Goal: Task Accomplishment & Management: Manage account settings

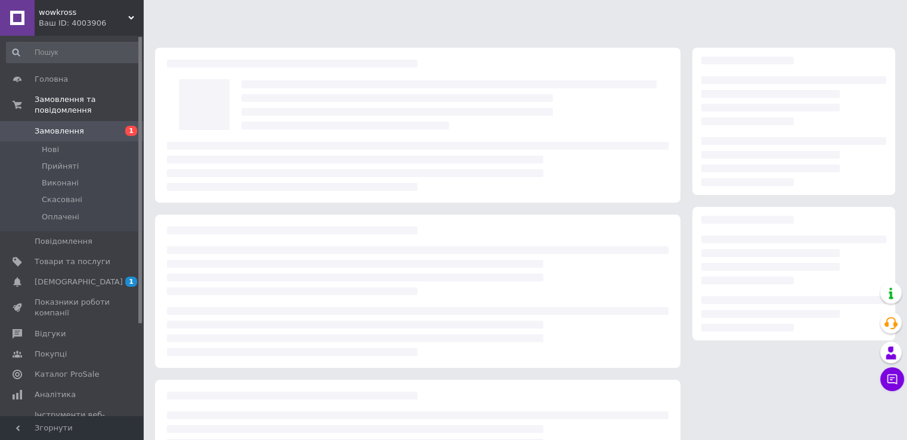
scroll to position [105, 0]
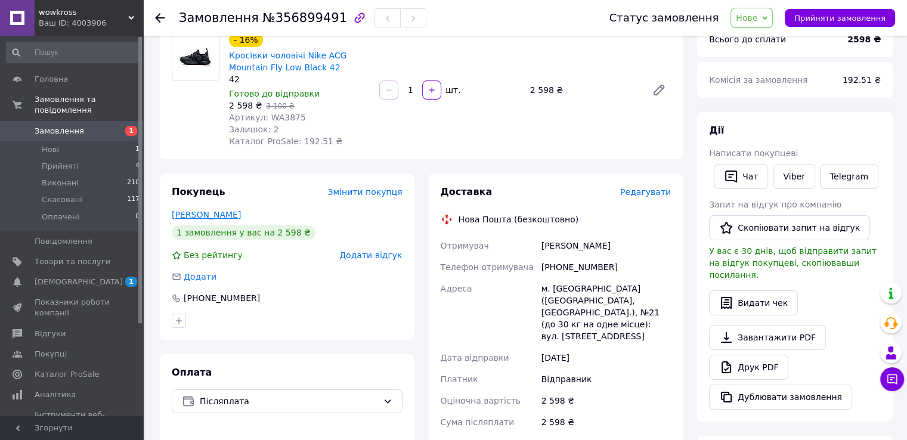
click at [227, 212] on link "[PERSON_NAME]" at bounding box center [206, 215] width 69 height 10
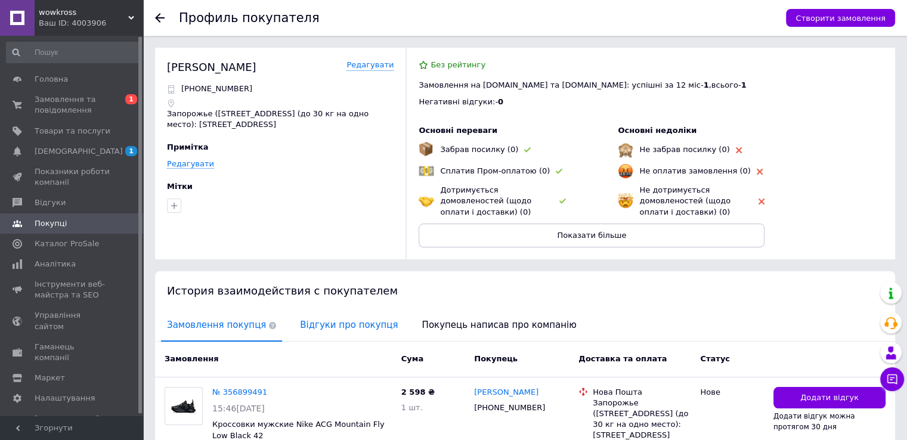
click at [311, 327] on span "Відгуки про покупця" at bounding box center [349, 325] width 110 height 30
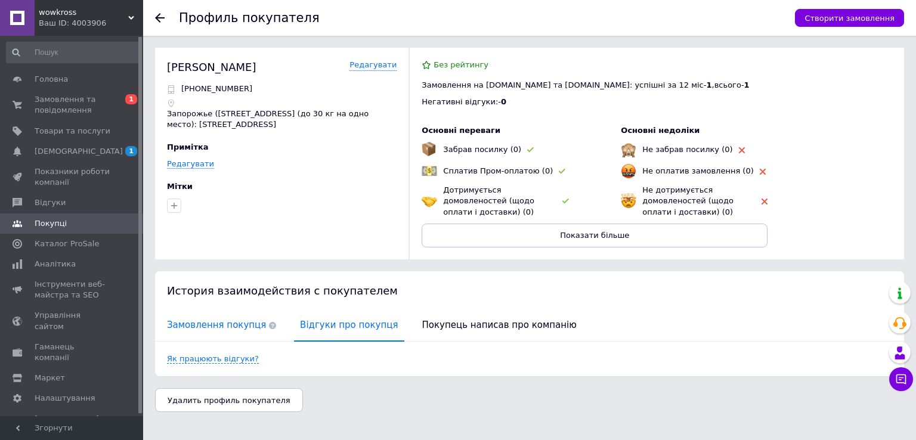
click at [188, 324] on span "Замовлення покупця" at bounding box center [221, 325] width 121 height 30
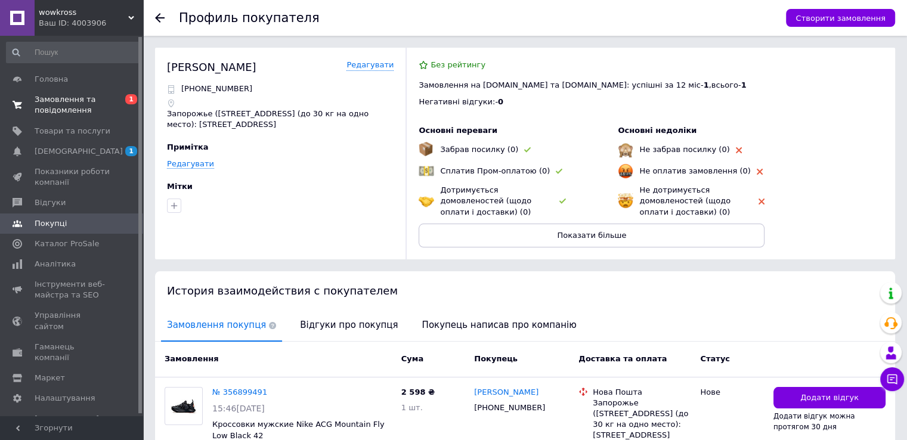
click at [59, 95] on span "Замовлення та повідомлення" at bounding box center [73, 104] width 76 height 21
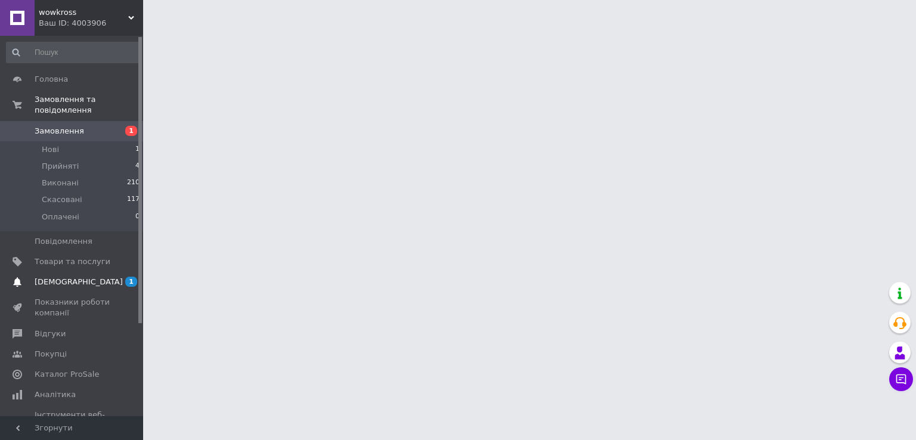
click at [67, 277] on span "[DEMOGRAPHIC_DATA]" at bounding box center [79, 282] width 88 height 11
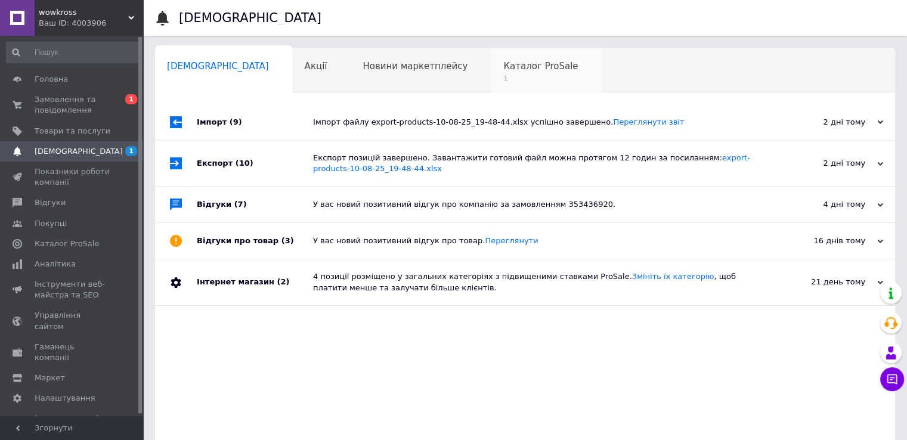
click at [503, 80] on span "1" at bounding box center [540, 78] width 75 height 9
click at [503, 76] on span "1" at bounding box center [540, 78] width 75 height 9
click at [503, 69] on span "Каталог ProSale" at bounding box center [540, 66] width 75 height 11
click at [262, 106] on span "Навчання та заходи" at bounding box center [214, 111] width 95 height 11
click at [503, 69] on span "Каталог ProSale" at bounding box center [540, 66] width 75 height 11
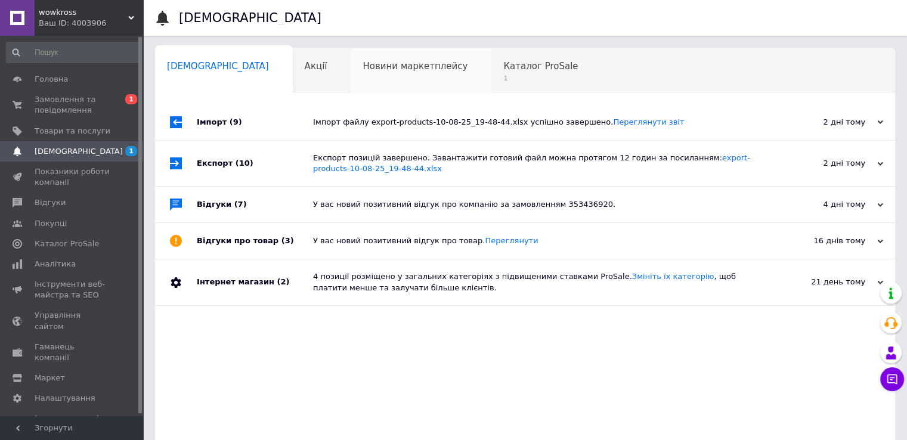
click at [416, 67] on div "Новини маркетплейсу 0" at bounding box center [421, 70] width 141 height 45
click at [382, 70] on span "Новини маркетплейсу" at bounding box center [415, 66] width 105 height 11
click at [503, 71] on span "Каталог ProSale" at bounding box center [540, 66] width 75 height 11
click at [56, 116] on link "Замовлення та повідомлення 0 1" at bounding box center [73, 104] width 147 height 31
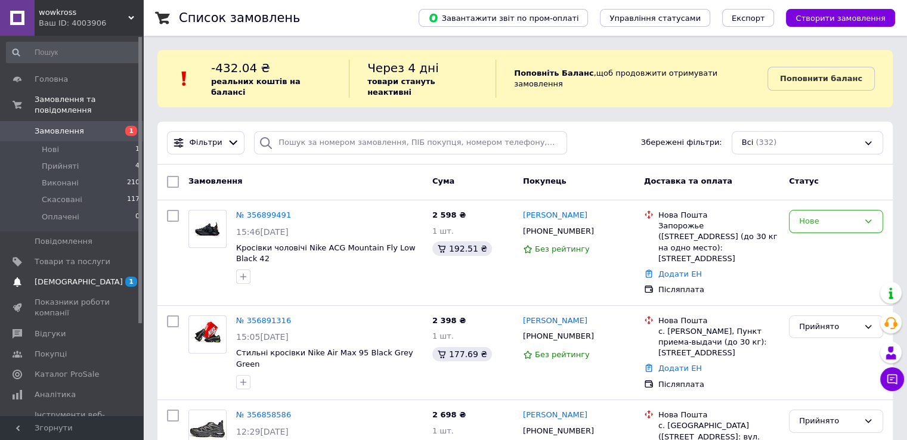
click at [83, 277] on span "[DEMOGRAPHIC_DATA]" at bounding box center [73, 282] width 76 height 11
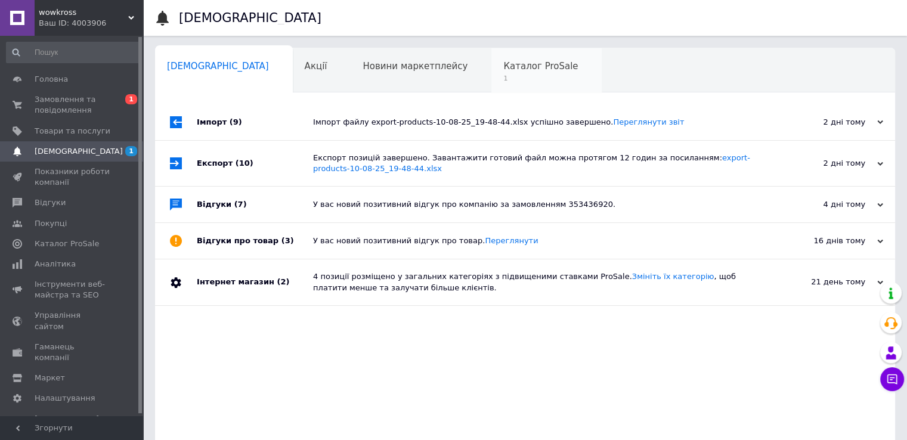
click at [491, 72] on div "Каталог ProSale 1" at bounding box center [546, 70] width 110 height 45
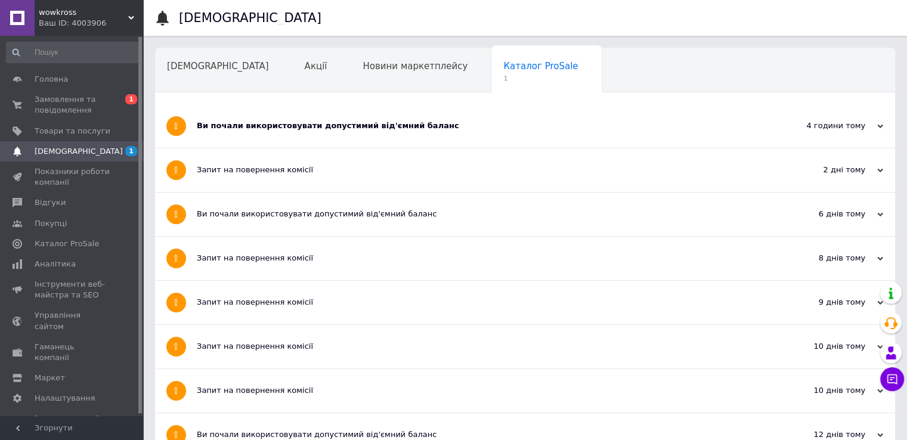
click at [473, 132] on div "Ви почали використовувати допустимий від'ємний баланс" at bounding box center [480, 126] width 567 height 44
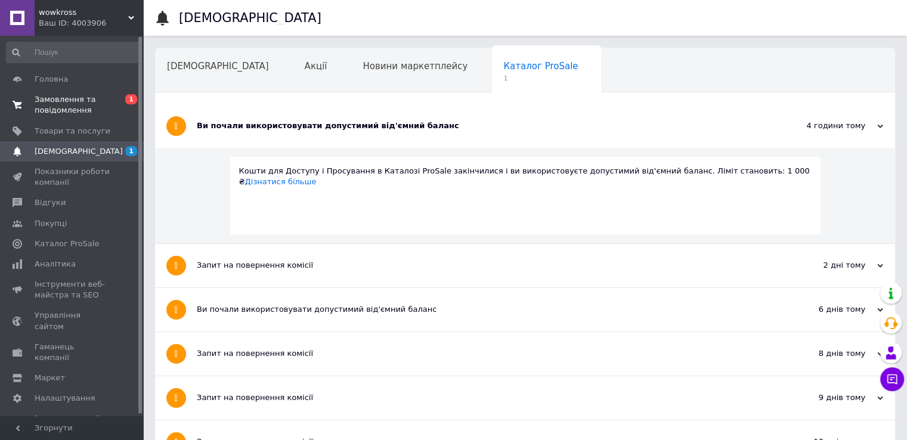
click at [51, 99] on span "Замовлення та повідомлення" at bounding box center [73, 104] width 76 height 21
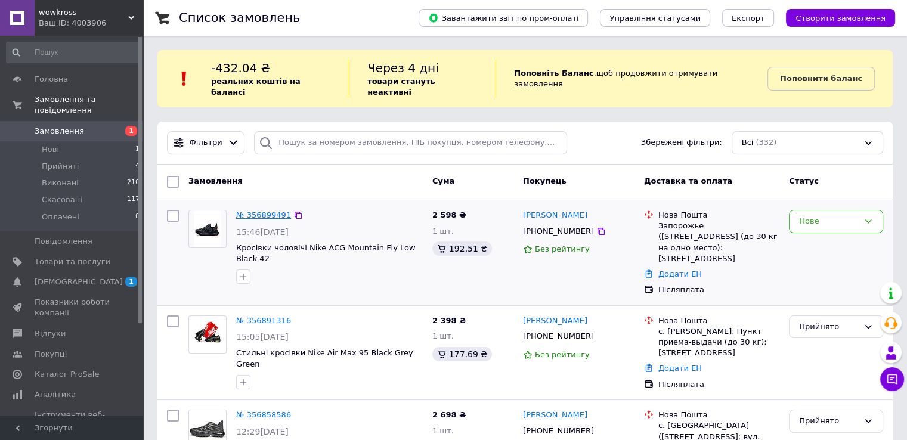
click at [255, 210] on link "№ 356899491" at bounding box center [263, 214] width 55 height 9
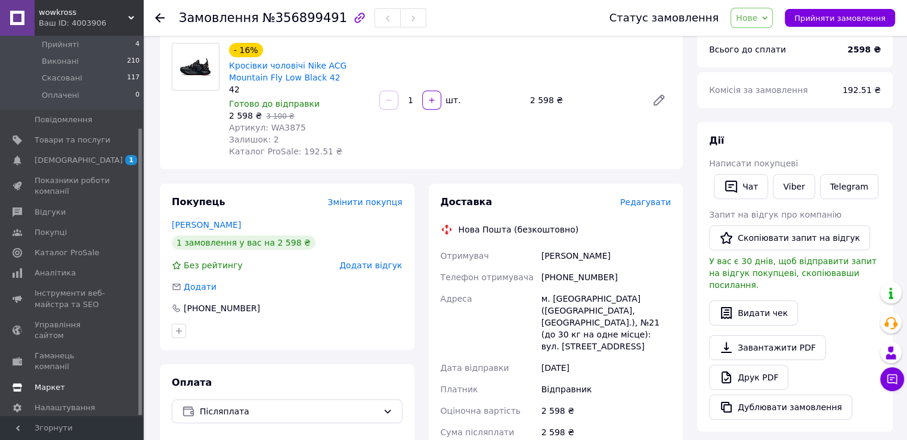
scroll to position [179, 0]
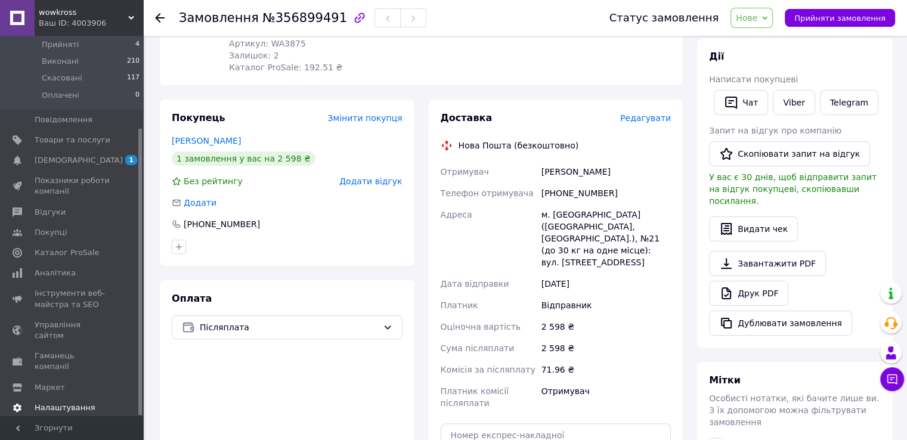
click at [59, 402] on span "Налаштування" at bounding box center [65, 407] width 61 height 11
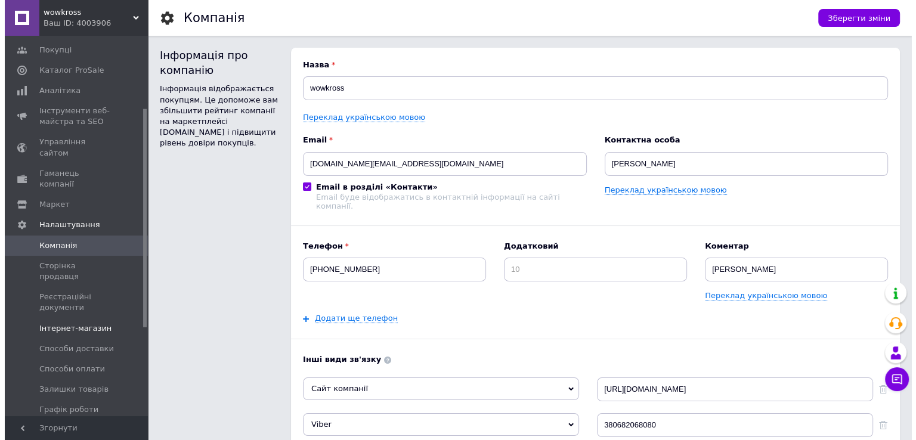
scroll to position [241, 0]
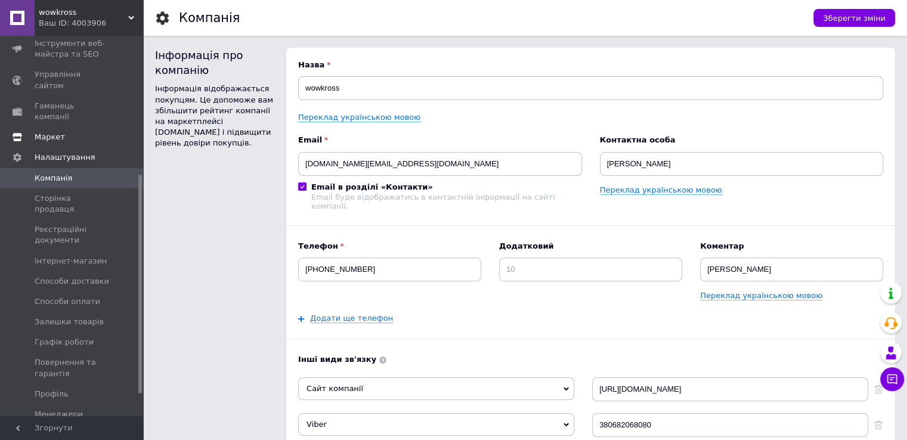
click at [51, 132] on span "Маркет" at bounding box center [50, 137] width 30 height 11
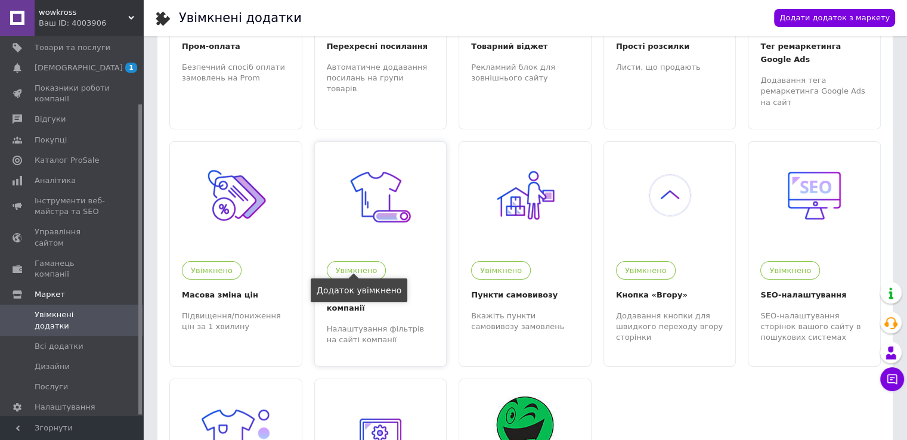
scroll to position [179, 0]
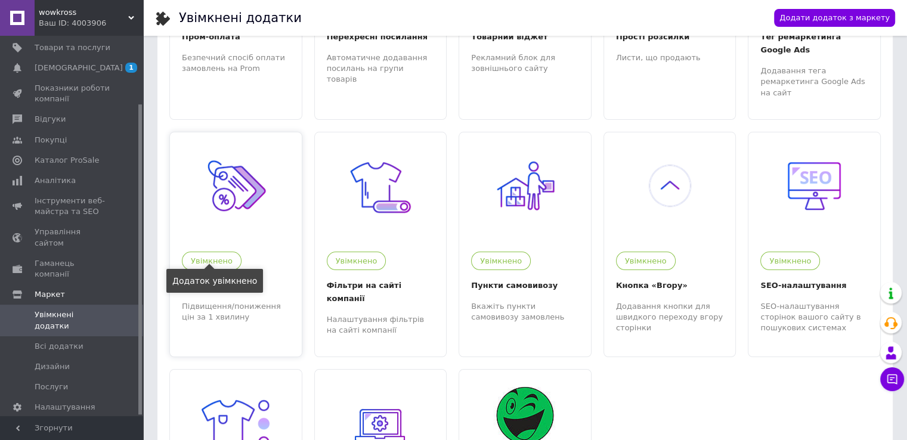
click at [224, 252] on div "Увімкнено" at bounding box center [212, 261] width 60 height 18
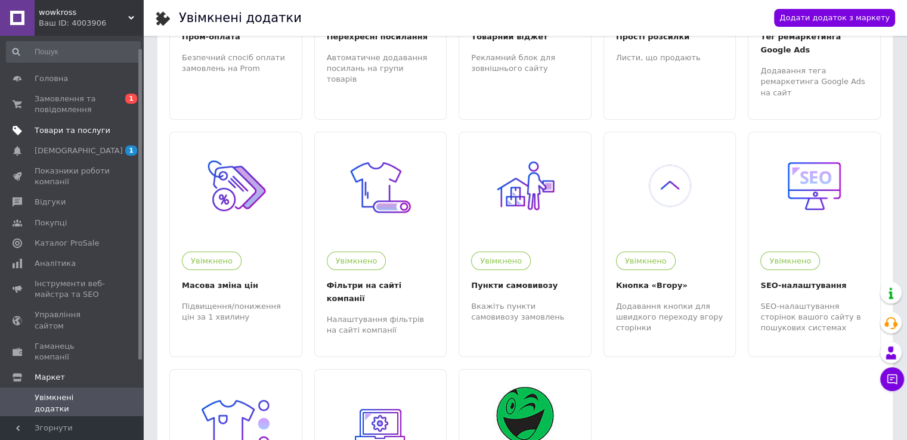
scroll to position [0, 0]
click at [69, 127] on span "Товари та послуги" at bounding box center [73, 131] width 76 height 11
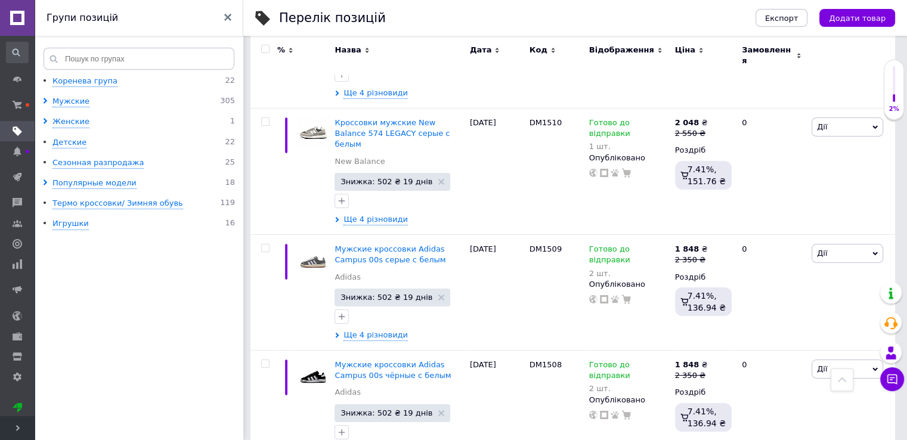
scroll to position [9361, 0]
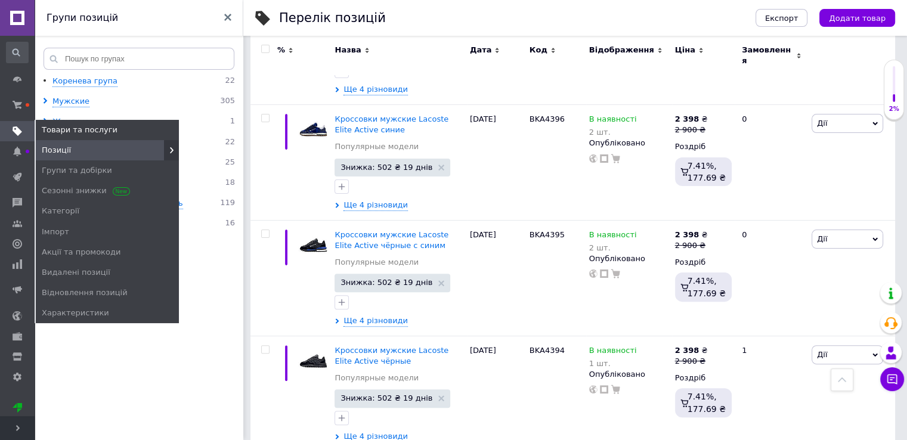
click at [25, 129] on span at bounding box center [17, 131] width 35 height 11
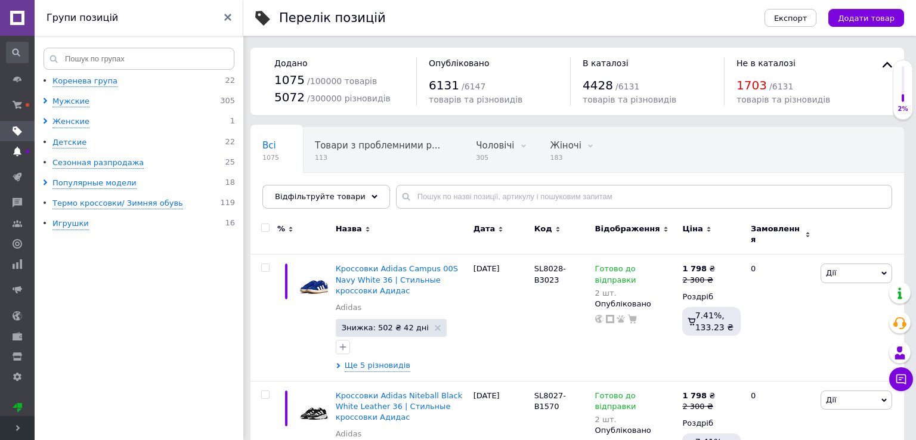
click at [22, 149] on span at bounding box center [17, 151] width 35 height 11
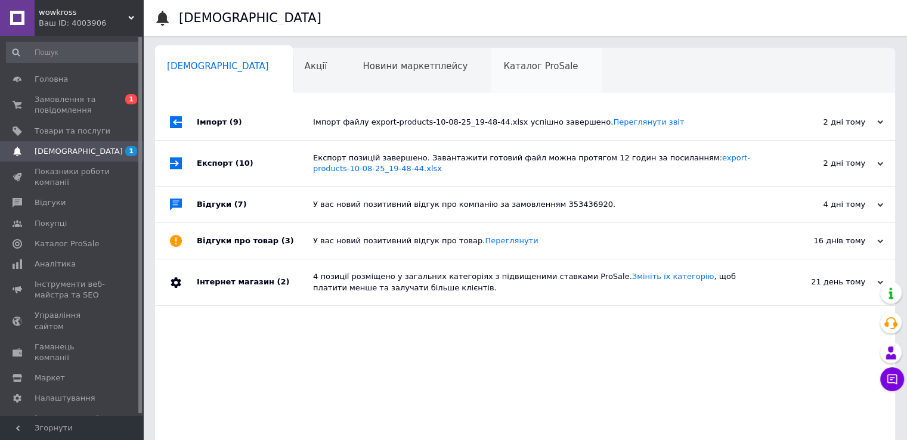
click at [504, 73] on div "Каталог ProSale 0" at bounding box center [546, 70] width 110 height 45
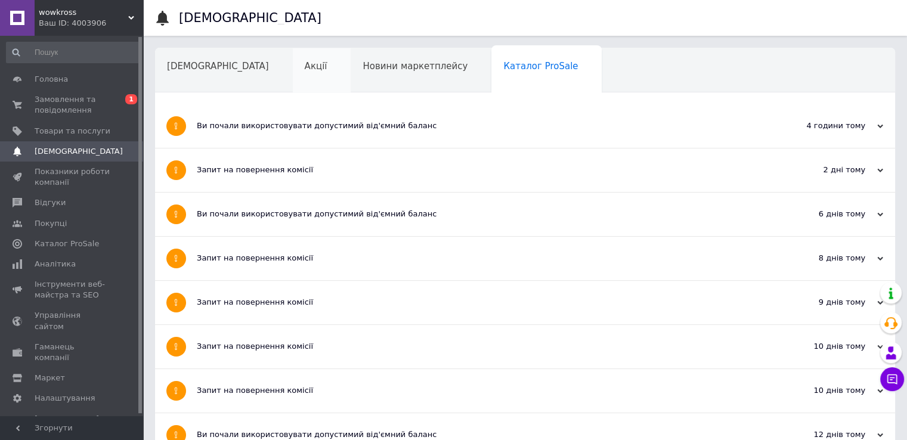
click at [305, 69] on span "Акції" at bounding box center [316, 66] width 23 height 11
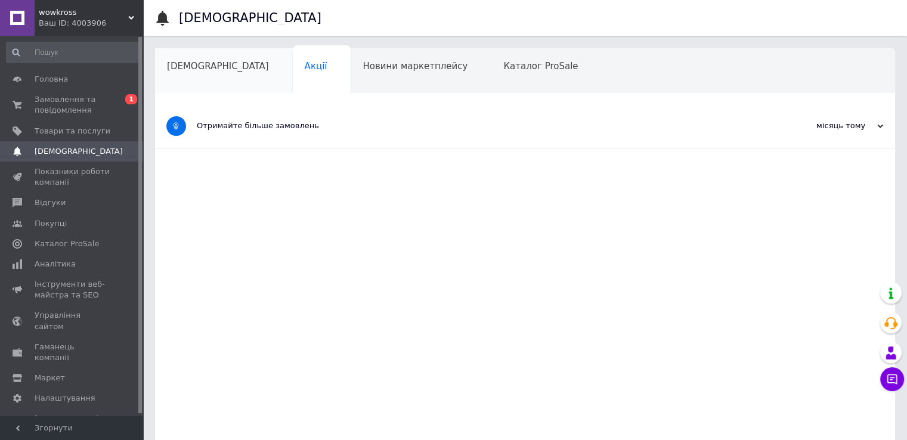
click at [200, 72] on div "[DEMOGRAPHIC_DATA]" at bounding box center [224, 70] width 138 height 45
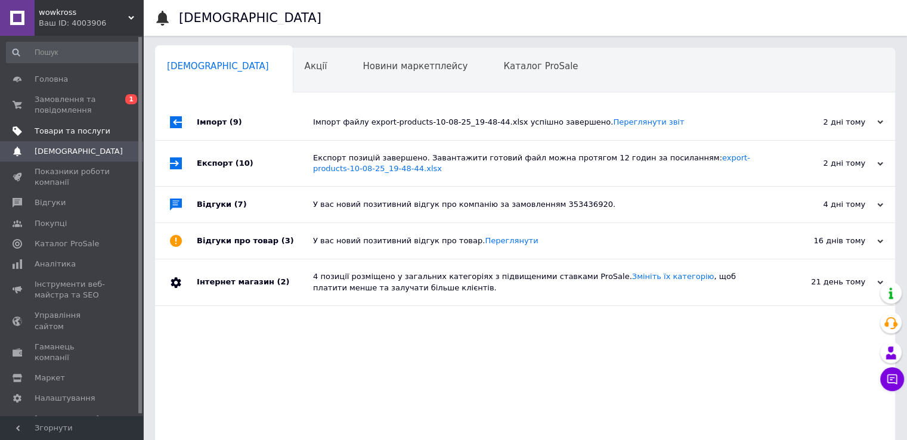
click at [45, 126] on span "Товари та послуги" at bounding box center [73, 131] width 76 height 11
